Goal: Information Seeking & Learning: Check status

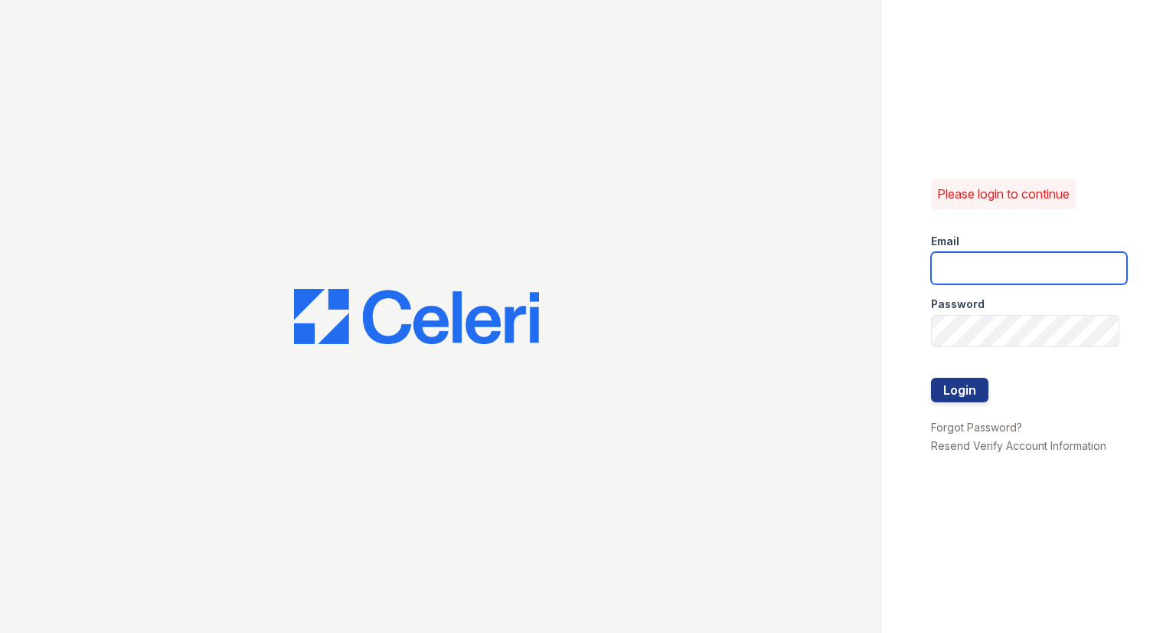
click at [1030, 255] on input "email" at bounding box center [1029, 268] width 196 height 32
type input "Raindance3@cafmanagement.com"
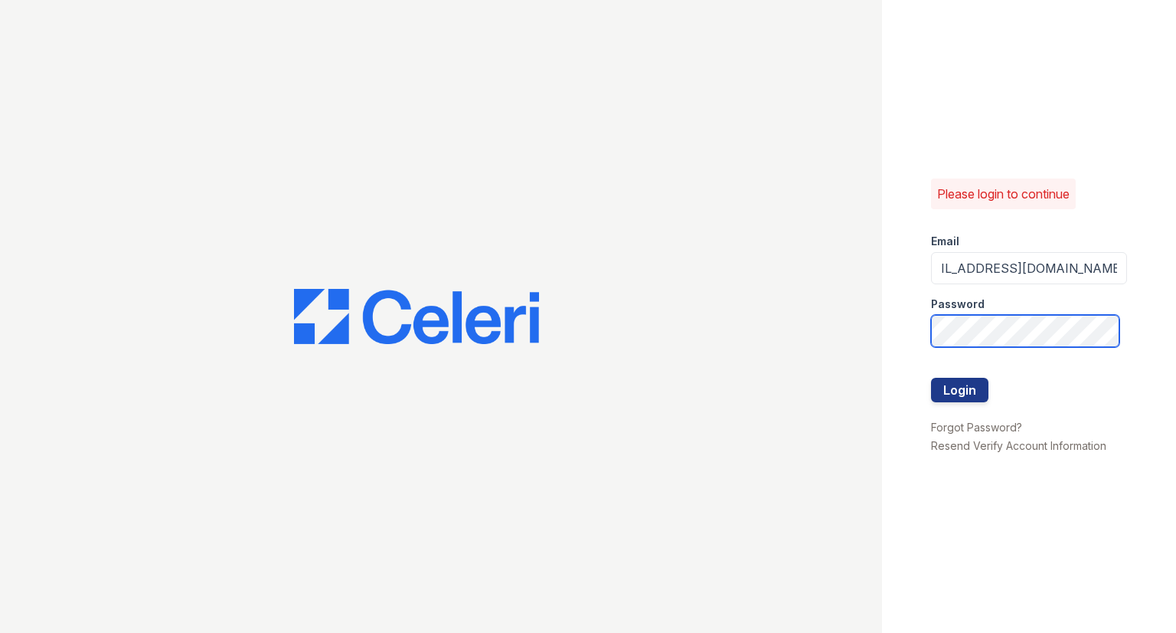
scroll to position [0, 0]
click at [969, 385] on button "Login" at bounding box center [959, 390] width 57 height 25
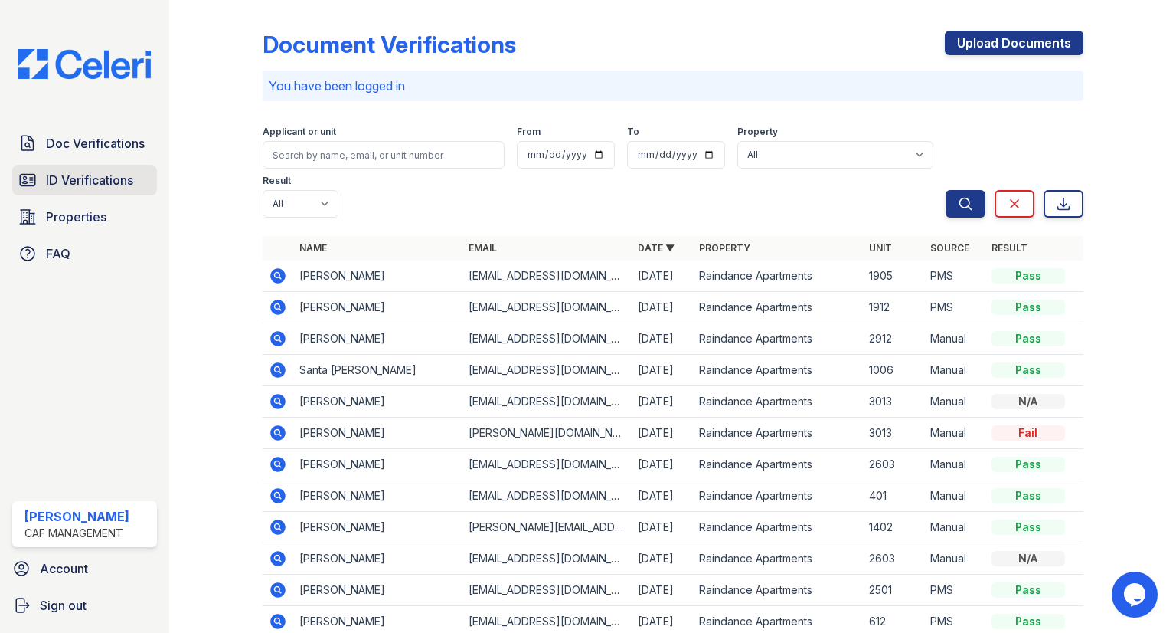
click at [92, 172] on span "ID Verifications" at bounding box center [89, 180] width 87 height 18
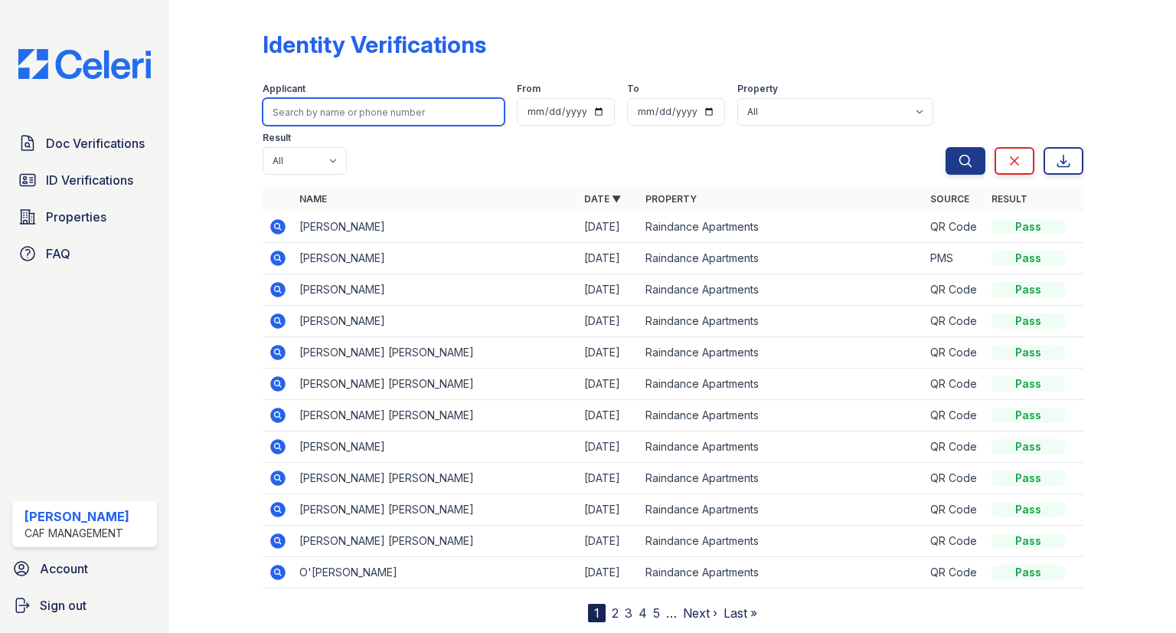
click at [323, 102] on input "search" at bounding box center [384, 112] width 242 height 28
type input "[PERSON_NAME]"
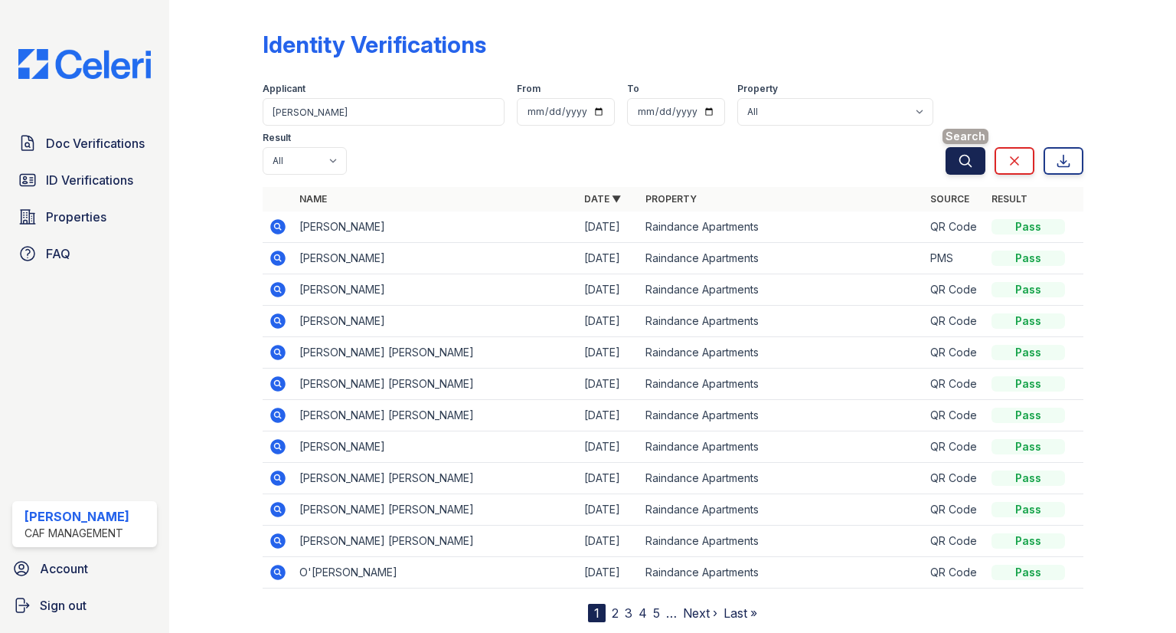
click at [950, 147] on button "Search" at bounding box center [966, 161] width 40 height 28
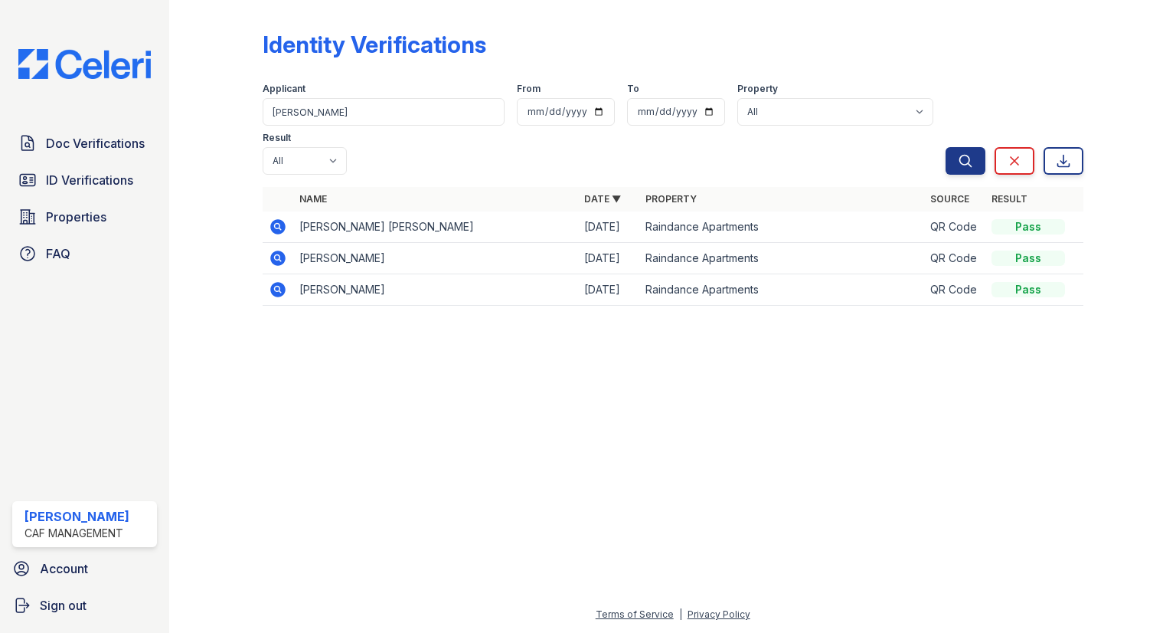
click at [270, 249] on icon at bounding box center [278, 258] width 18 height 18
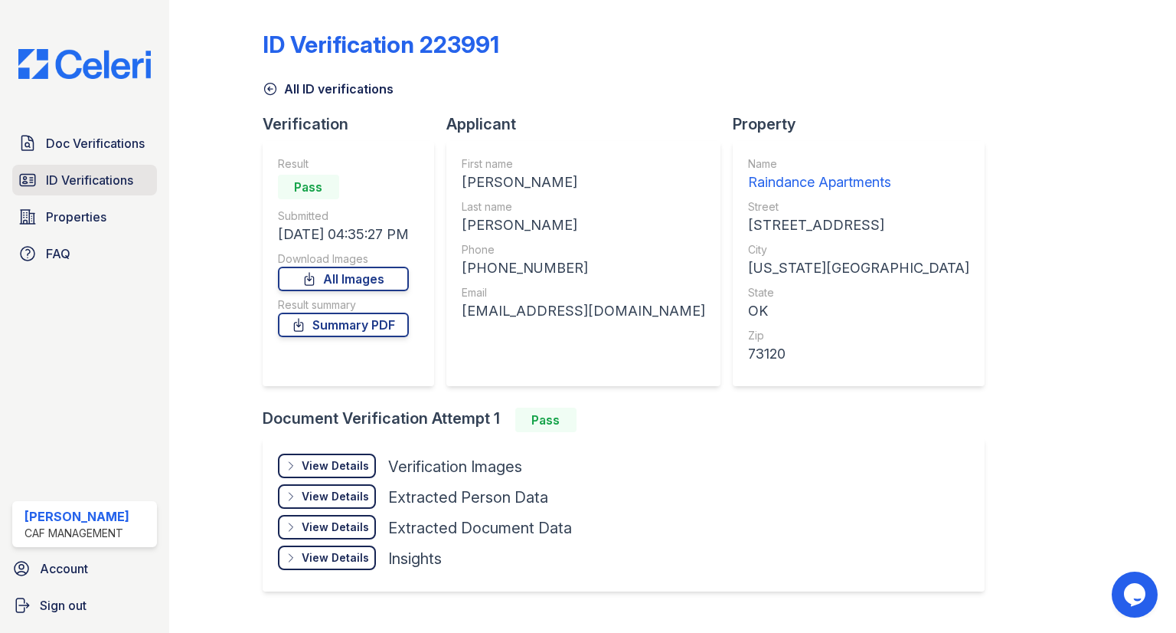
click at [103, 177] on span "ID Verifications" at bounding box center [89, 180] width 87 height 18
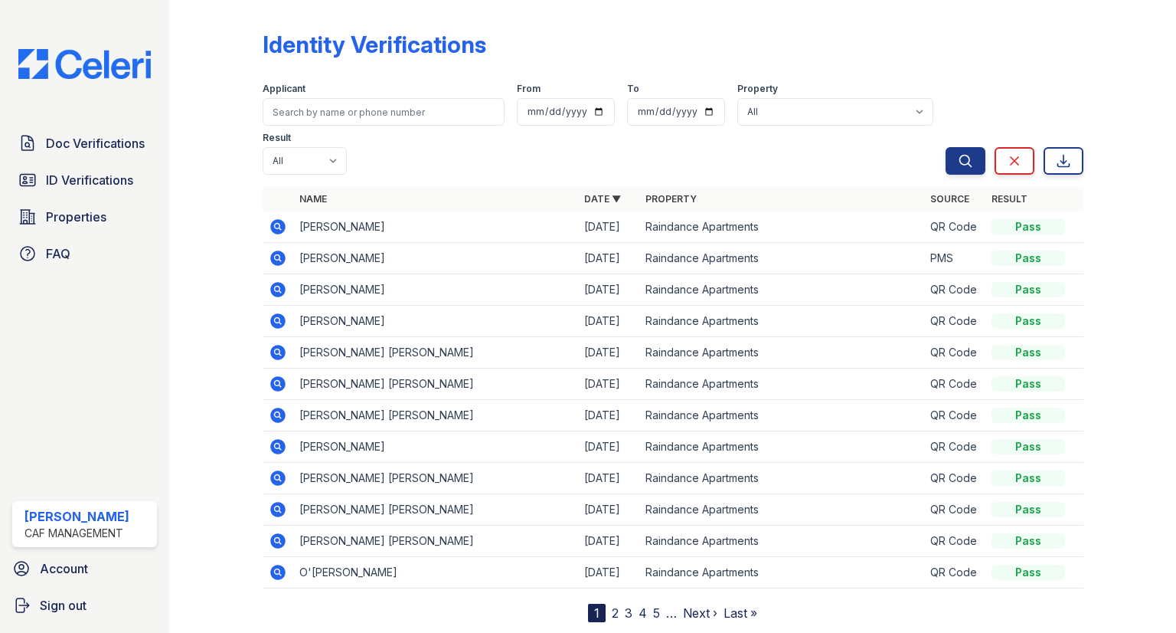
click at [653, 605] on link "5" at bounding box center [656, 612] width 7 height 15
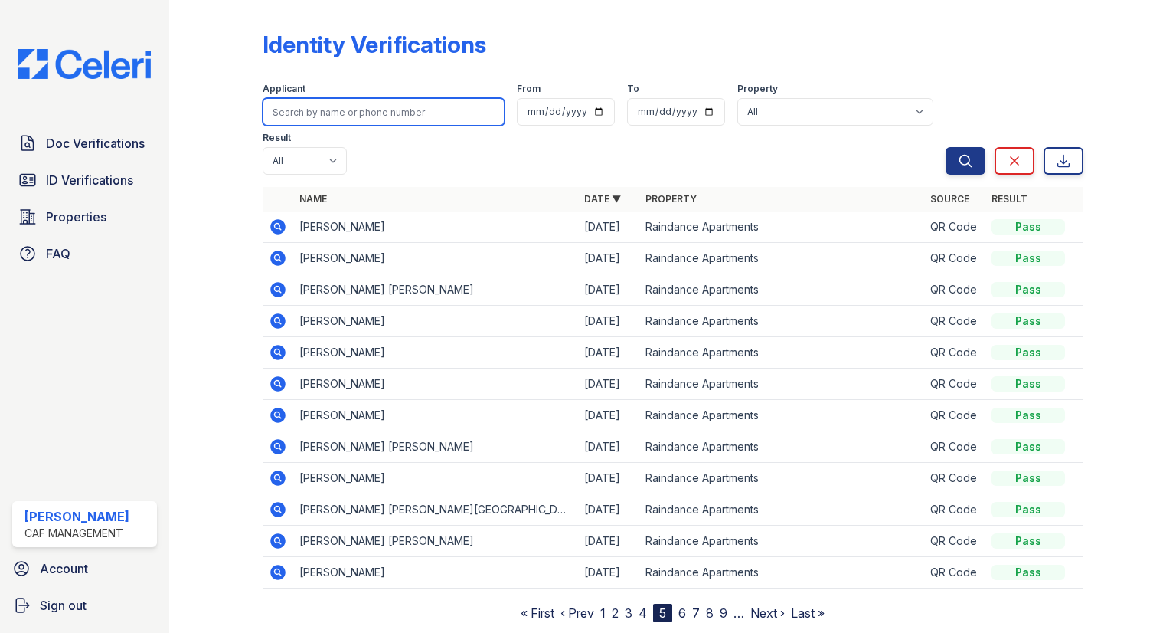
click at [316, 115] on input "search" at bounding box center [384, 112] width 242 height 28
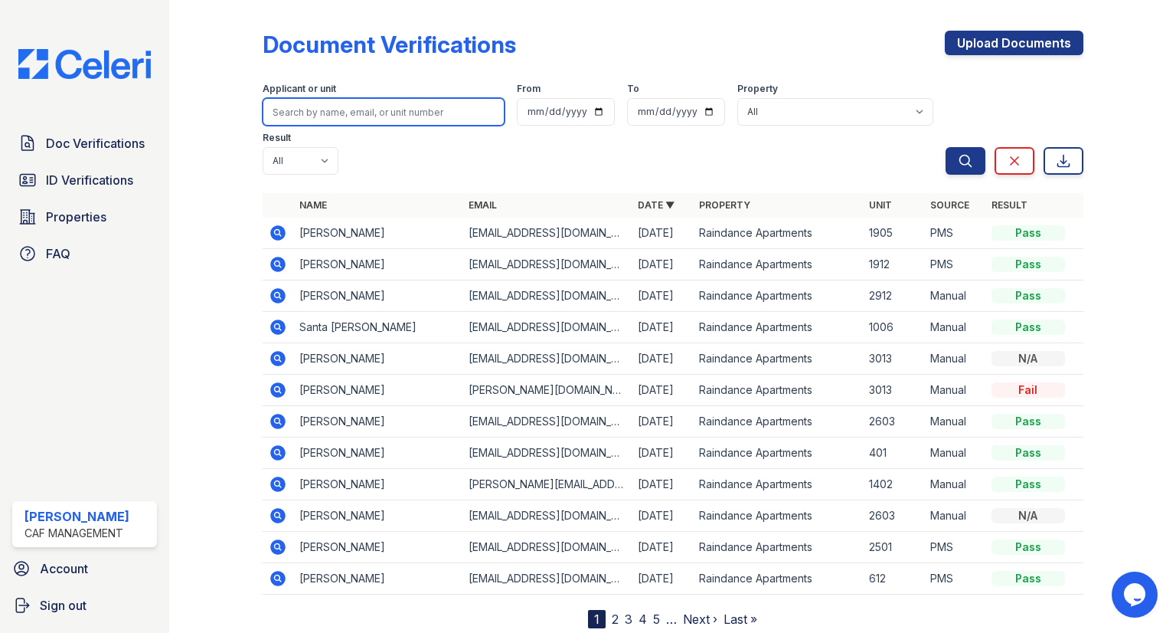
click at [309, 116] on input "search" at bounding box center [384, 112] width 242 height 28
type input "[PERSON_NAME]"
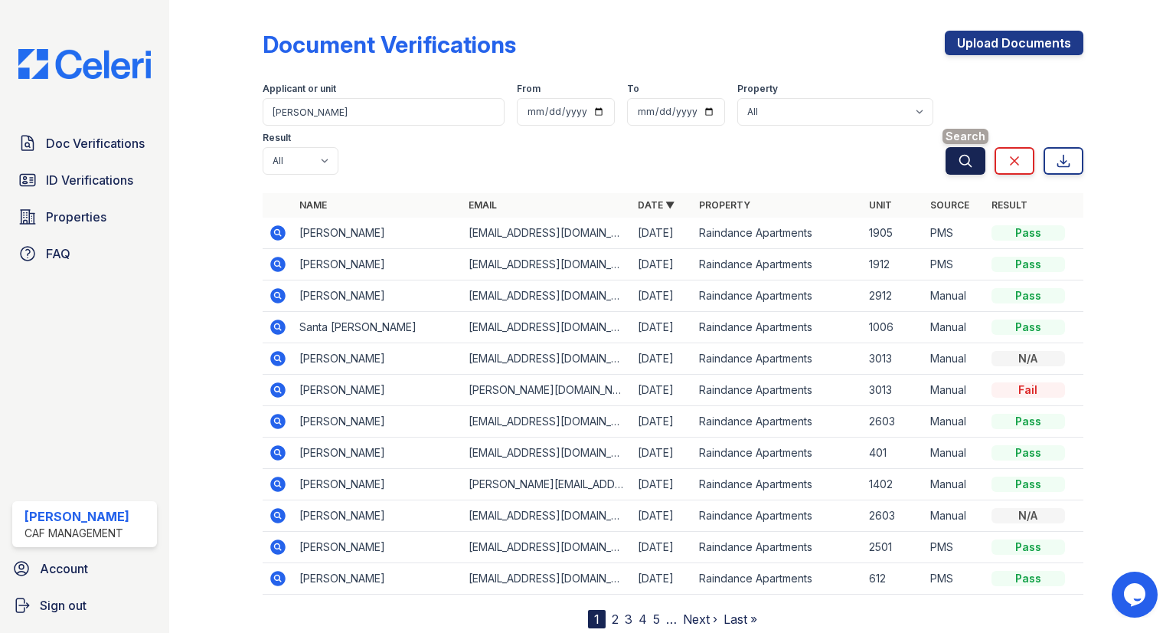
click at [975, 147] on button "Search" at bounding box center [966, 161] width 40 height 28
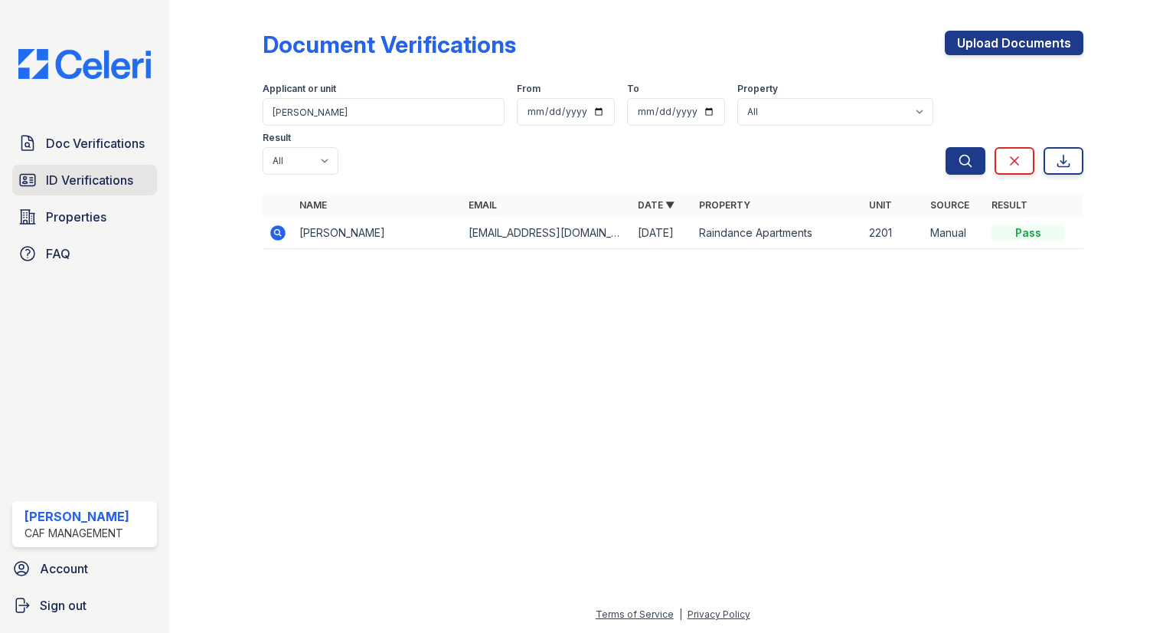
click at [39, 191] on link "ID Verifications" at bounding box center [84, 180] width 145 height 31
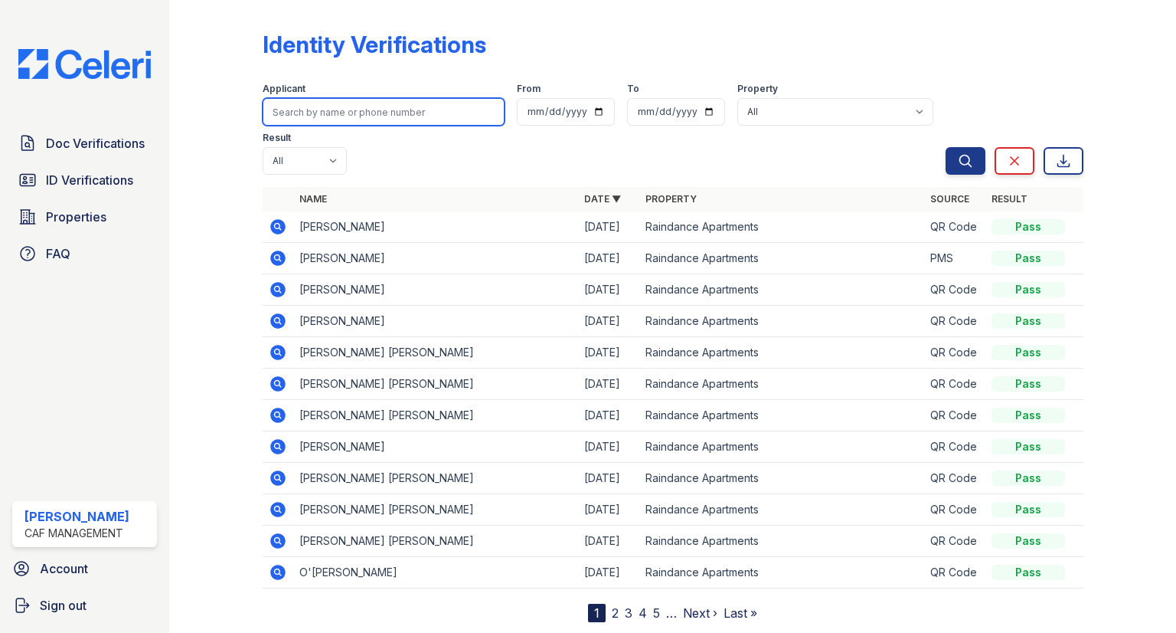
click at [324, 108] on input "search" at bounding box center [384, 112] width 242 height 28
type input "mersan"
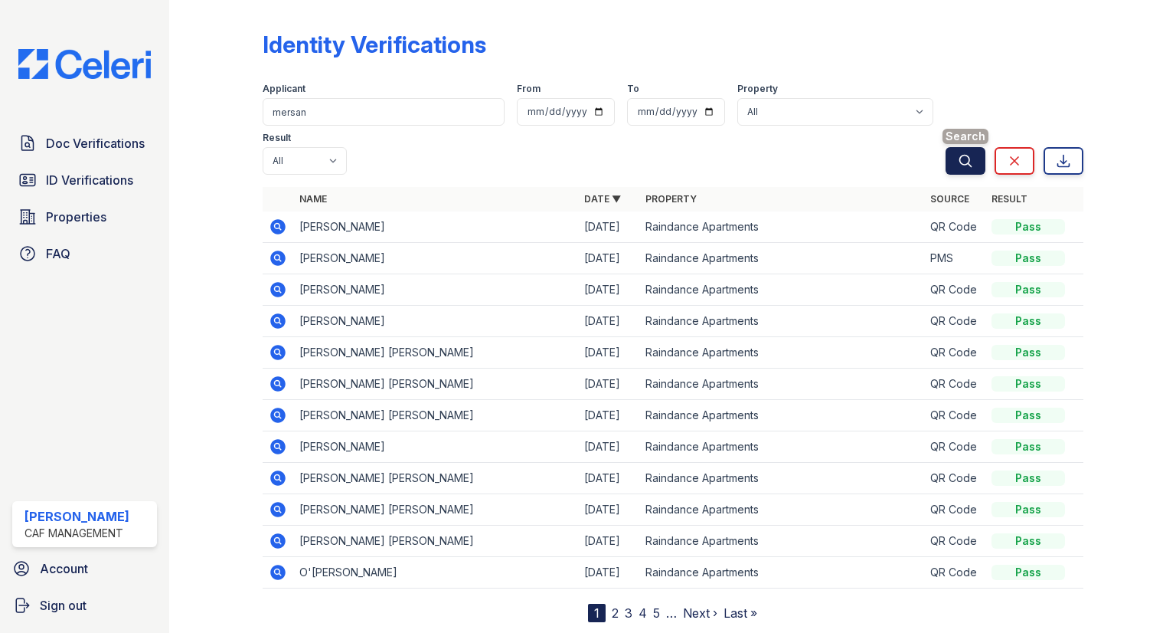
click at [972, 153] on icon "submit" at bounding box center [965, 160] width 15 height 15
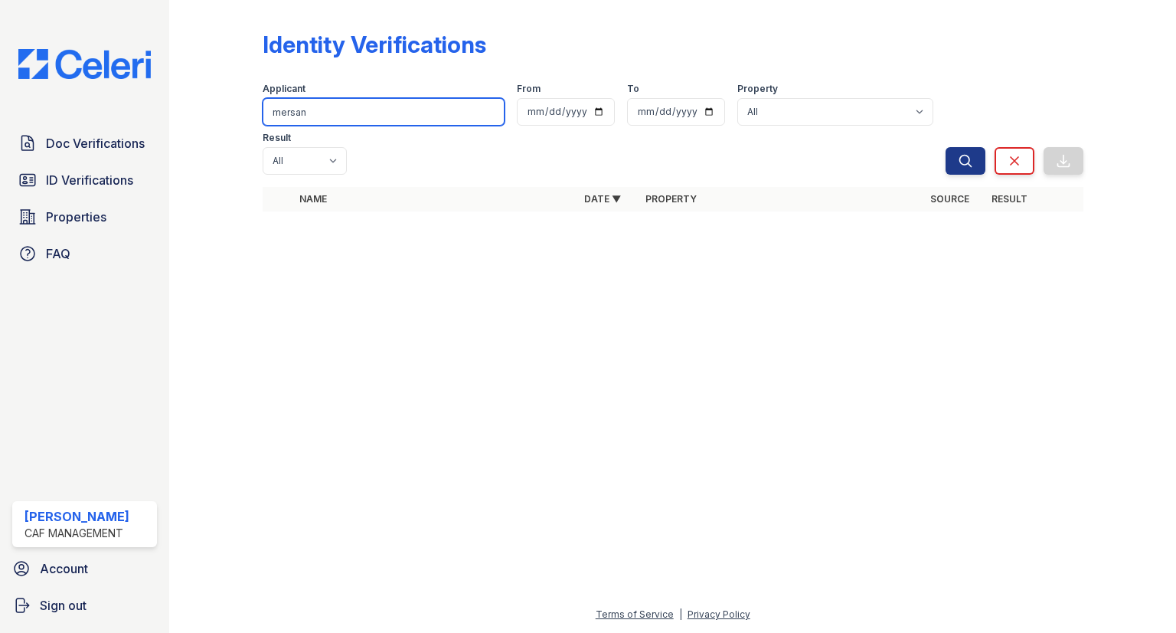
click at [409, 105] on input "mersan" at bounding box center [384, 112] width 242 height 28
type input "mersman"
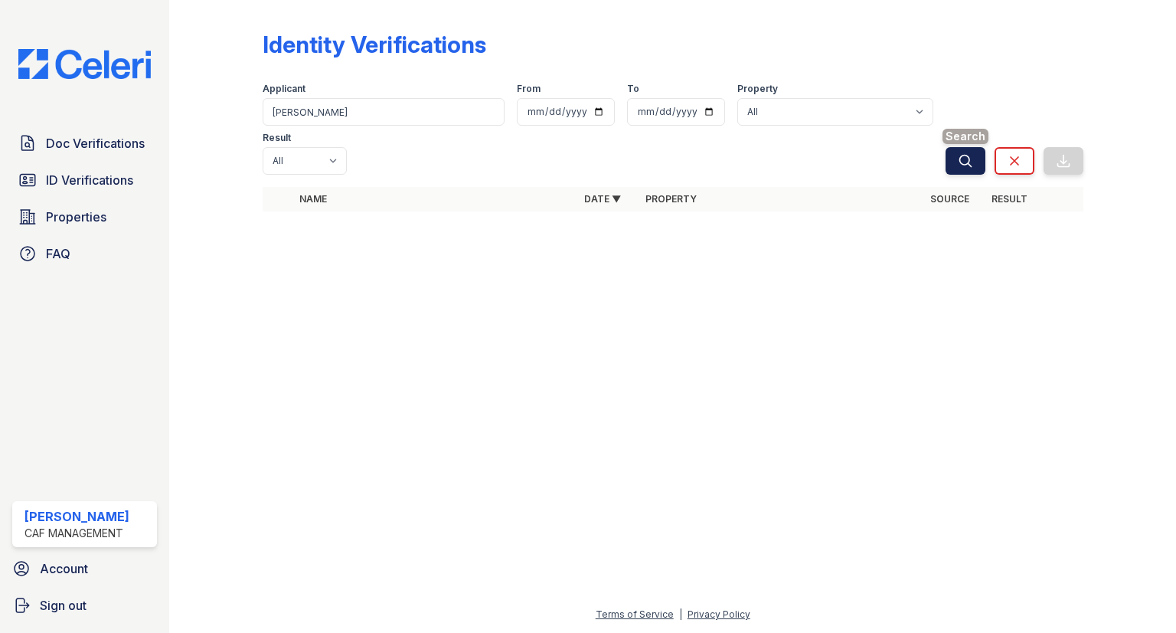
click at [953, 147] on button "Search" at bounding box center [966, 161] width 40 height 28
click at [961, 153] on icon "submit" at bounding box center [965, 160] width 15 height 15
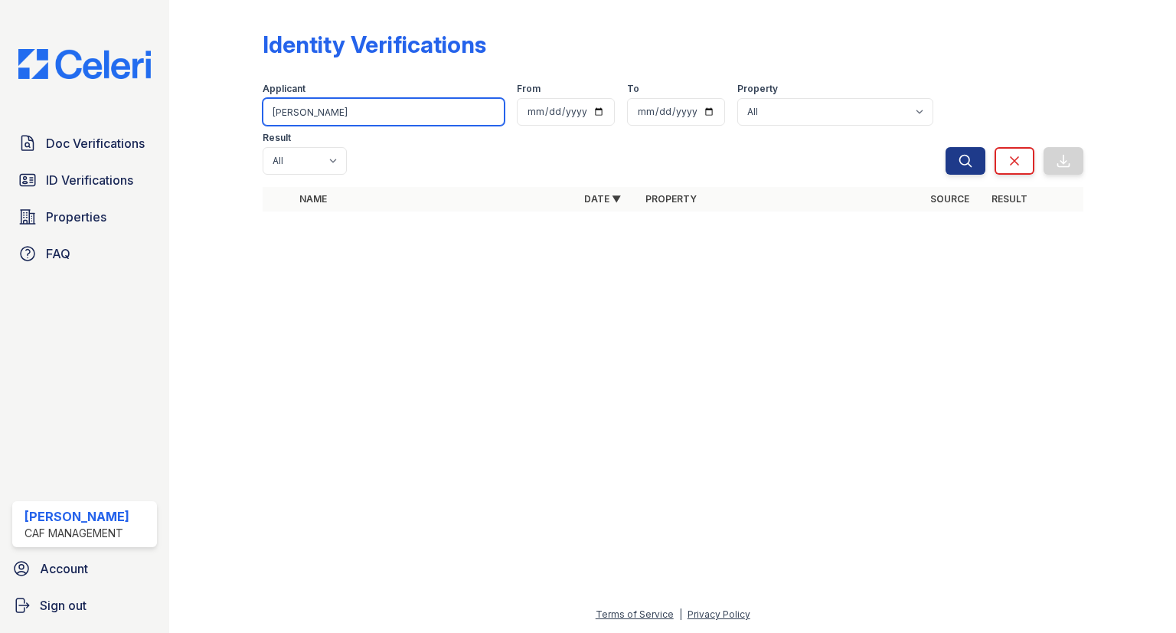
click at [301, 100] on input "mersman" at bounding box center [384, 112] width 242 height 28
click at [357, 113] on input "mersman" at bounding box center [384, 112] width 242 height 28
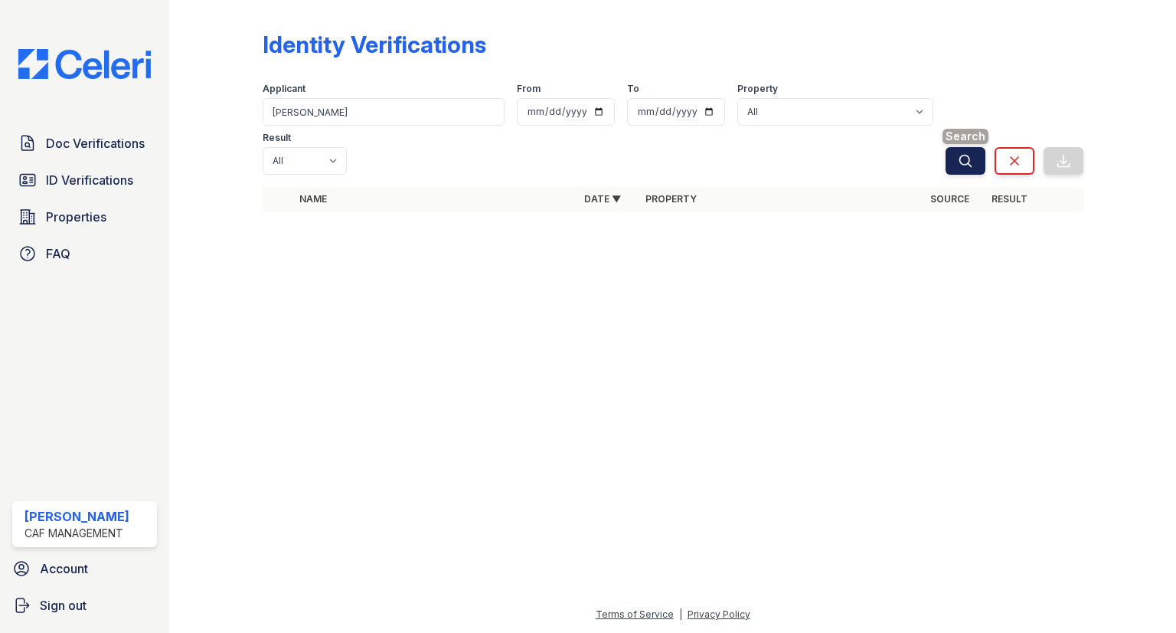
click at [979, 147] on button "Search" at bounding box center [966, 161] width 40 height 28
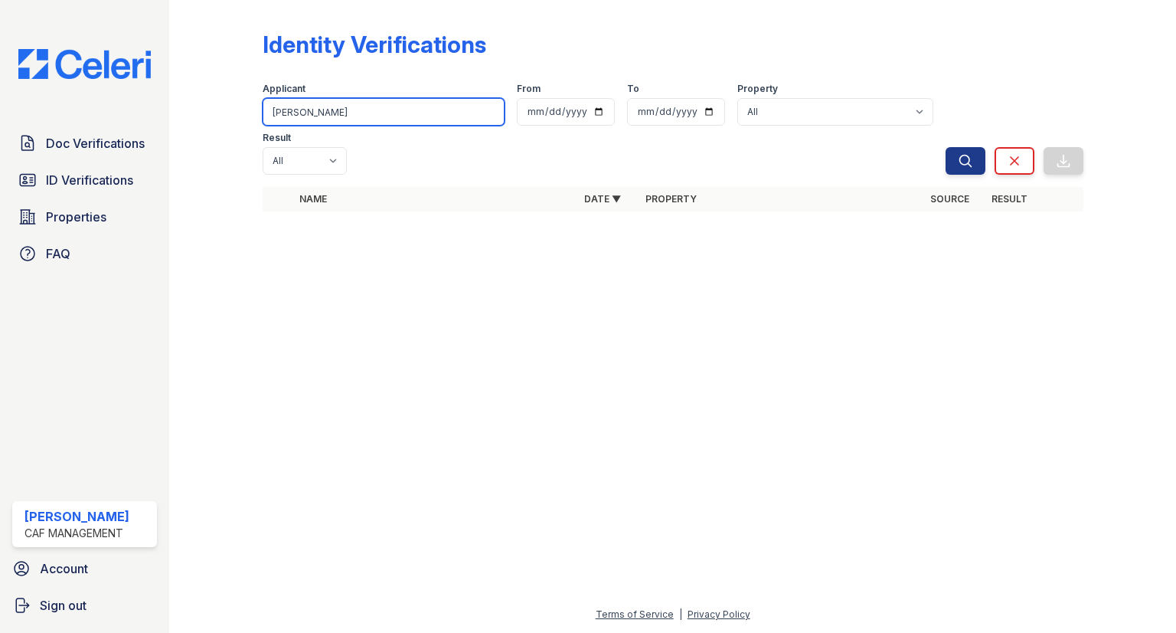
drag, startPoint x: 346, startPoint y: 106, endPoint x: 120, endPoint y: 15, distance: 243.6
click at [121, 16] on div "Doc Verifications ID Verifications Properties FAQ Summer Pearson CAF Management…" at bounding box center [588, 316] width 1176 height 633
type input "[PERSON_NAME]"
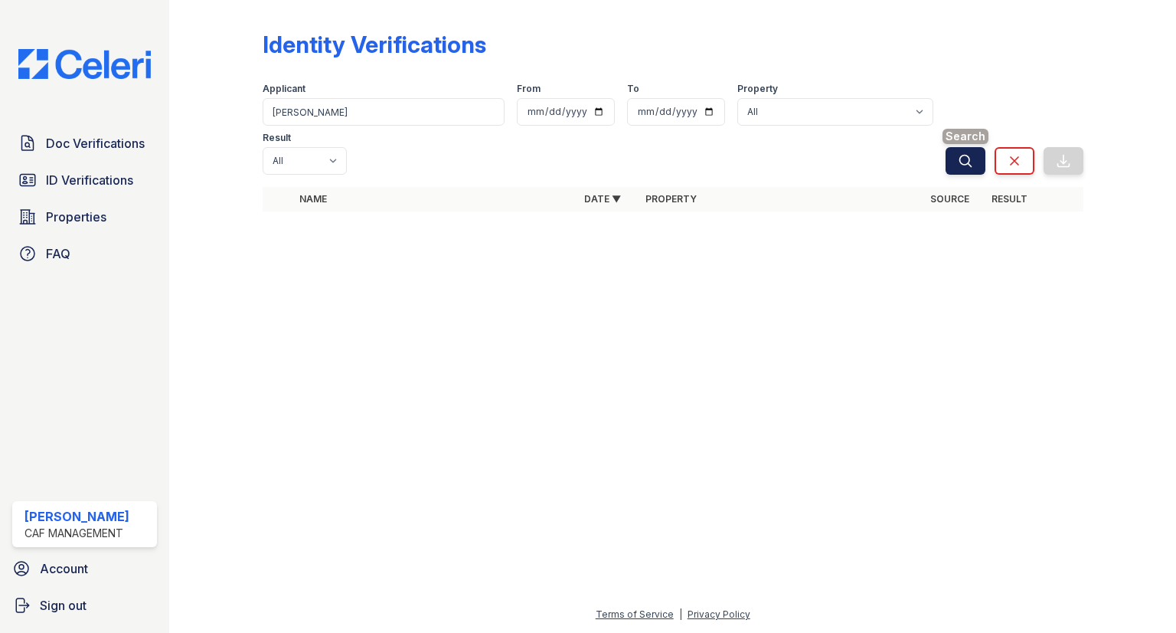
drag, startPoint x: 970, startPoint y: 91, endPoint x: 965, endPoint y: 99, distance: 8.9
click at [968, 129] on span "Search" at bounding box center [966, 136] width 46 height 15
